Goal: Task Accomplishment & Management: Manage account settings

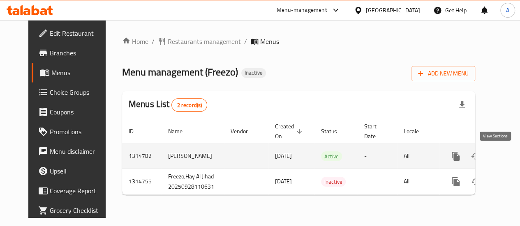
click at [510, 156] on icon "enhanced table" at bounding box center [515, 157] width 10 height 10
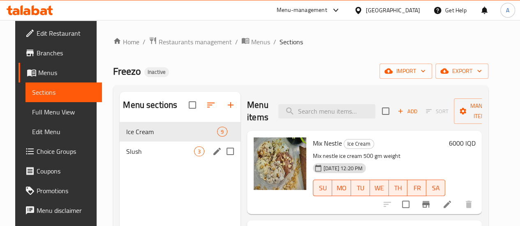
click at [120, 160] on div "Slush 3" at bounding box center [180, 152] width 121 height 20
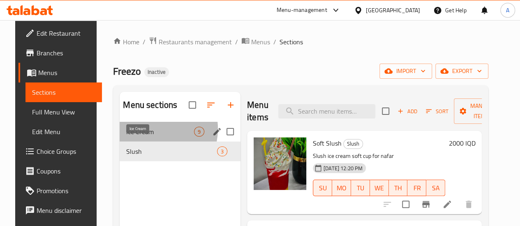
click at [138, 137] on span "Ice Cream" at bounding box center [160, 132] width 68 height 10
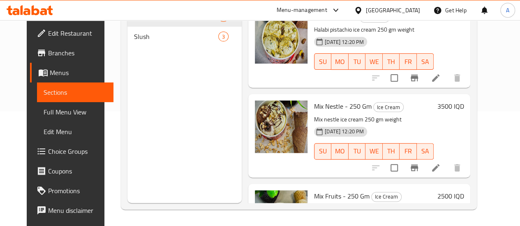
scroll to position [187, 0]
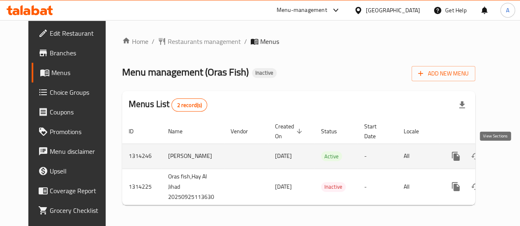
click at [511, 157] on icon "enhanced table" at bounding box center [514, 156] width 7 height 7
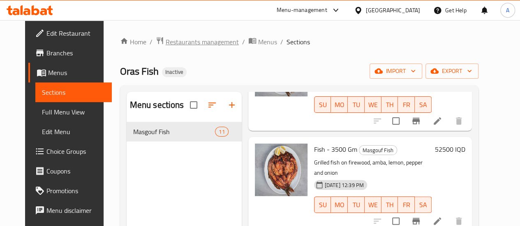
click at [193, 41] on span "Restaurants management" at bounding box center [202, 42] width 73 height 10
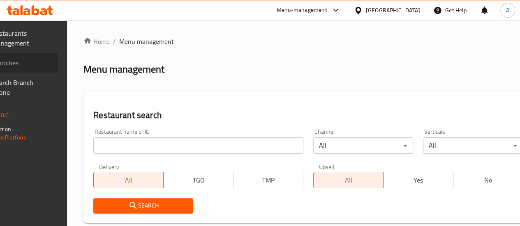
click at [44, 60] on span "Branches" at bounding box center [21, 63] width 59 height 10
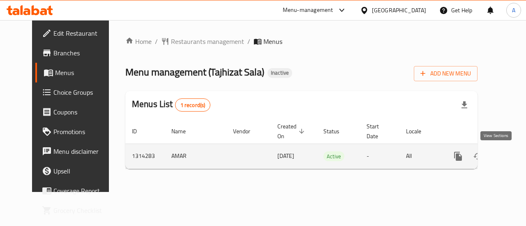
click at [507, 156] on link "enhanced table" at bounding box center [517, 157] width 20 height 20
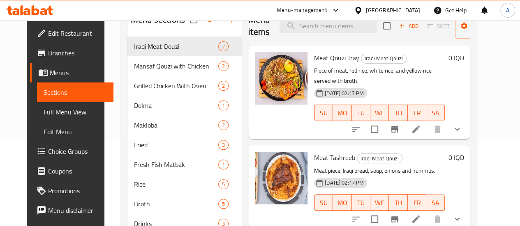
scroll to position [84, 0]
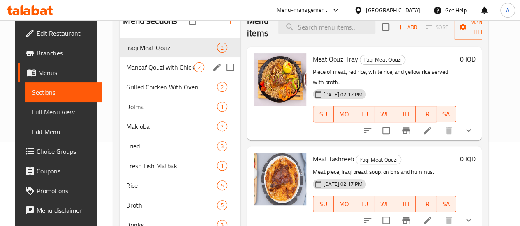
click at [142, 72] on div "Mansaf Qouzi with Chicken 2" at bounding box center [180, 68] width 121 height 20
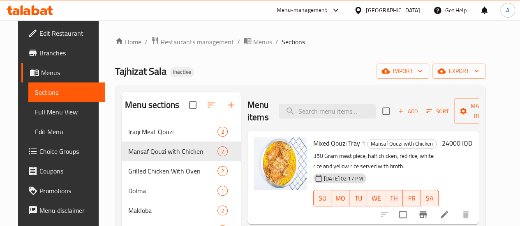
scroll to position [131, 0]
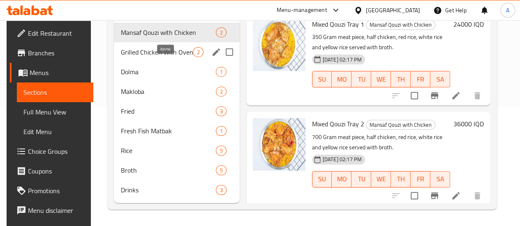
click at [193, 51] on span "2" at bounding box center [197, 52] width 9 height 8
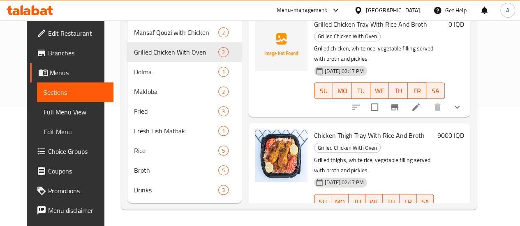
scroll to position [131, 0]
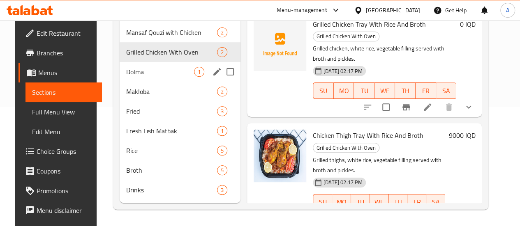
click at [120, 67] on div "Dolma 1" at bounding box center [180, 72] width 121 height 20
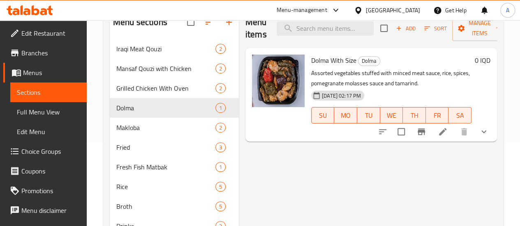
scroll to position [83, 0]
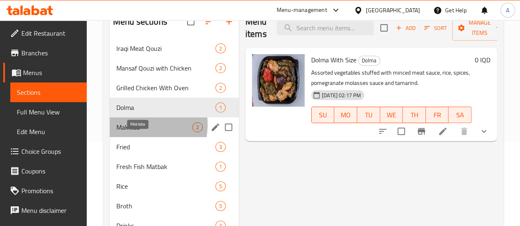
click at [129, 132] on span "Makloba" at bounding box center [154, 127] width 76 height 10
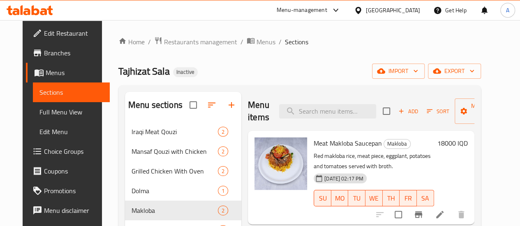
scroll to position [131, 0]
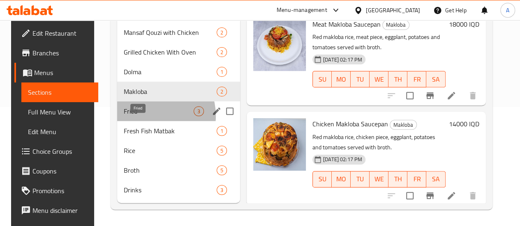
click at [143, 116] on span "Fried" at bounding box center [159, 111] width 70 height 10
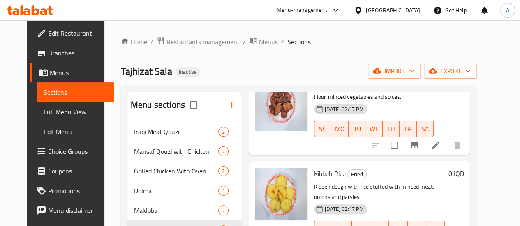
scroll to position [131, 0]
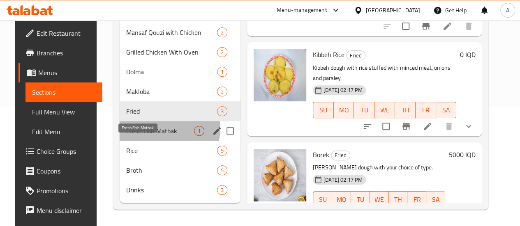
click at [159, 129] on span "Fresh Fish Matbak" at bounding box center [160, 131] width 68 height 10
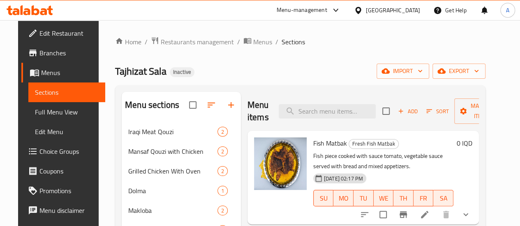
scroll to position [131, 0]
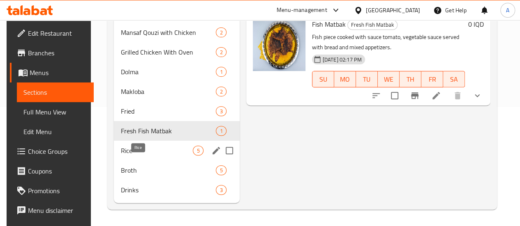
click at [125, 147] on span "Rice" at bounding box center [156, 151] width 72 height 10
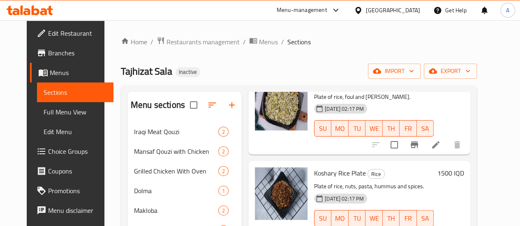
scroll to position [131, 0]
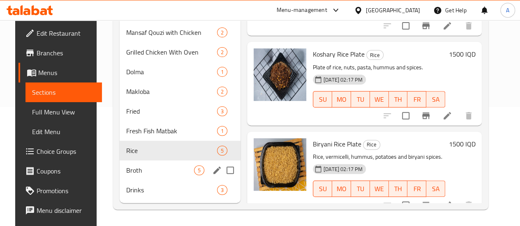
click at [138, 176] on div "Broth 5" at bounding box center [180, 171] width 121 height 20
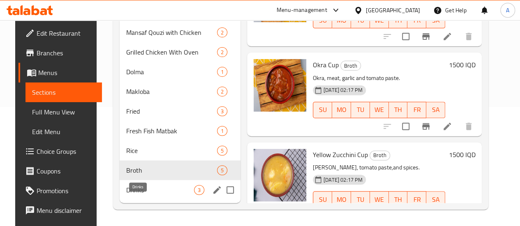
click at [156, 195] on span "Drinks" at bounding box center [160, 190] width 68 height 10
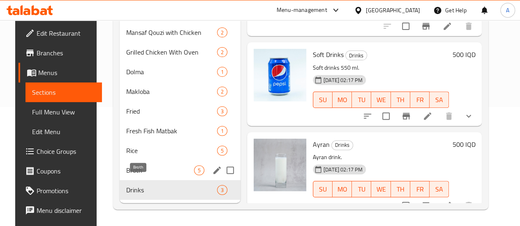
click at [134, 168] on span "Broth" at bounding box center [160, 171] width 68 height 10
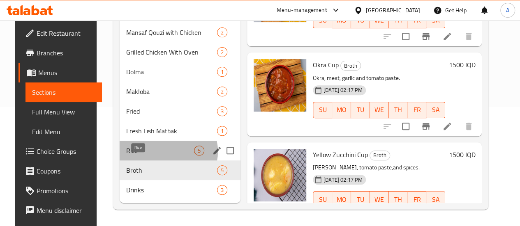
click at [154, 152] on span "Rice" at bounding box center [160, 151] width 68 height 10
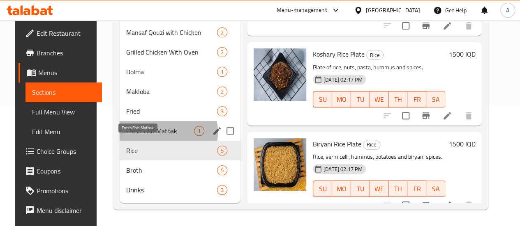
click at [150, 133] on span "Fresh Fish Matbak" at bounding box center [160, 131] width 68 height 10
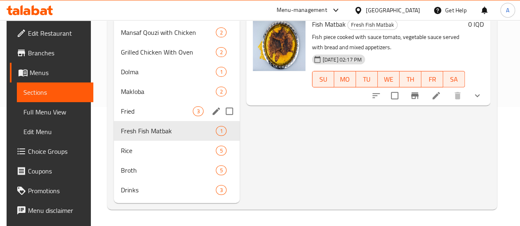
click at [114, 109] on div "Fried 3" at bounding box center [176, 111] width 125 height 20
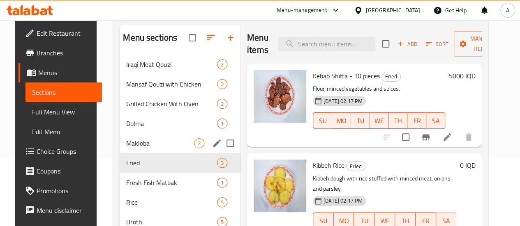
click at [140, 153] on div "Makloba 2" at bounding box center [180, 144] width 121 height 20
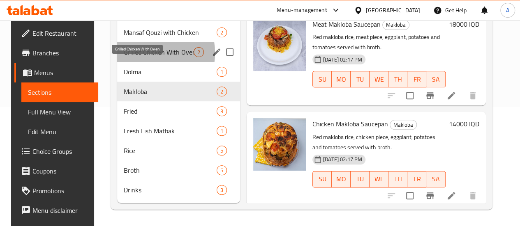
click at [135, 53] on span "Grilled Chicken With Oven" at bounding box center [159, 52] width 70 height 10
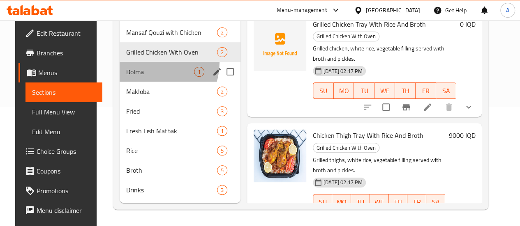
click at [137, 62] on div "Dolma 1" at bounding box center [180, 72] width 121 height 20
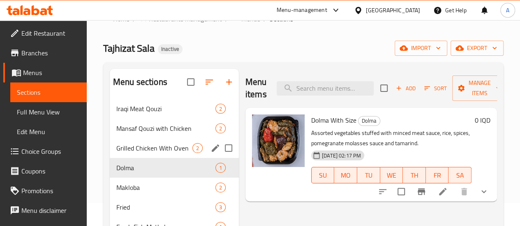
click at [131, 152] on div "Grilled Chicken With Oven 2" at bounding box center [174, 148] width 129 height 20
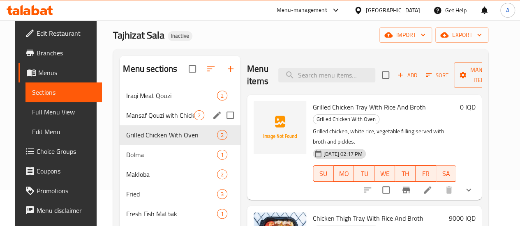
click at [140, 121] on div "Mansaf Qouzi with Chicken 2" at bounding box center [180, 116] width 121 height 20
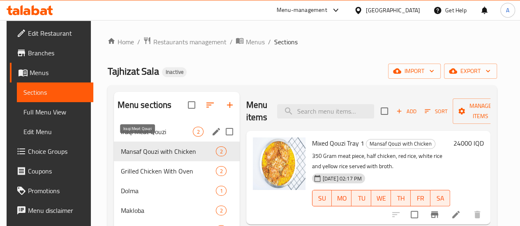
click at [149, 137] on span "Iraqi Meat Qouzi" at bounding box center [156, 132] width 72 height 10
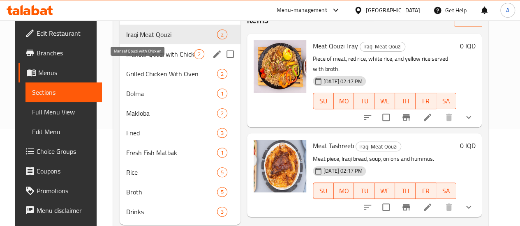
click at [152, 59] on span "Mansaf Qouzi with Chicken" at bounding box center [160, 54] width 68 height 10
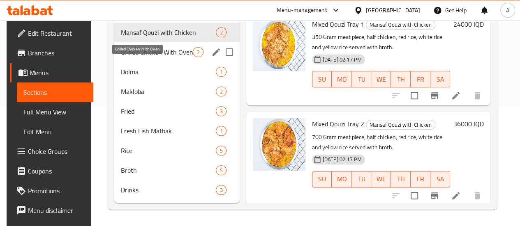
click at [144, 57] on div "Grilled Chicken With Oven 2" at bounding box center [176, 52] width 125 height 20
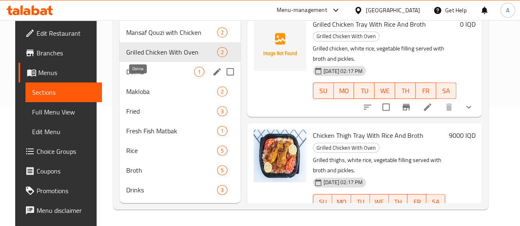
click at [138, 68] on span "Dolma" at bounding box center [160, 72] width 68 height 10
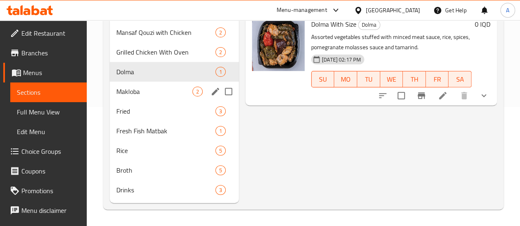
click at [143, 86] on div "Makloba 2" at bounding box center [174, 92] width 129 height 20
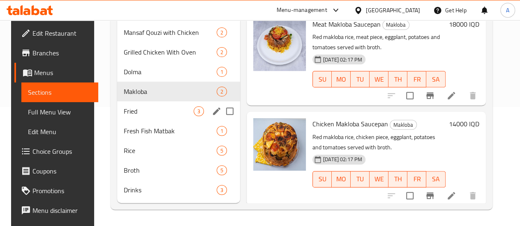
click at [117, 110] on div "Fried 3" at bounding box center [178, 111] width 123 height 20
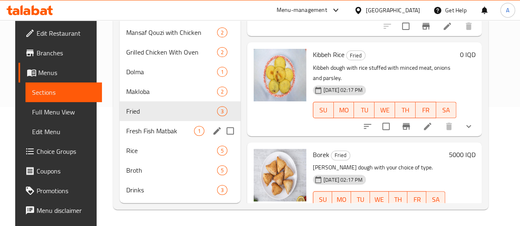
click at [142, 124] on div "Fresh Fish Matbak 1" at bounding box center [180, 131] width 121 height 20
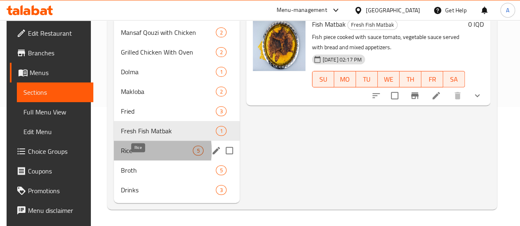
click at [122, 152] on span "Rice" at bounding box center [156, 151] width 72 height 10
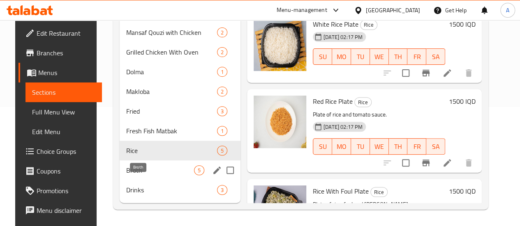
click at [150, 172] on span "Broth" at bounding box center [160, 171] width 68 height 10
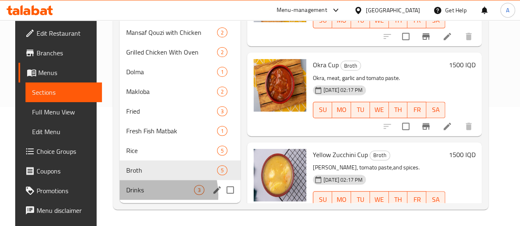
click at [130, 196] on div "Drinks 3" at bounding box center [180, 190] width 121 height 20
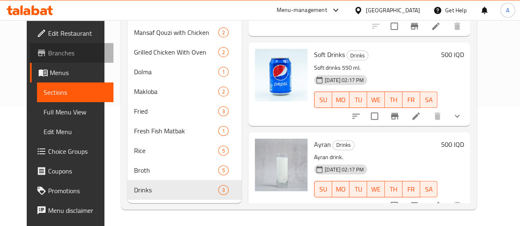
click at [48, 58] on link "Branches" at bounding box center [71, 53] width 83 height 20
